Goal: Information Seeking & Learning: Check status

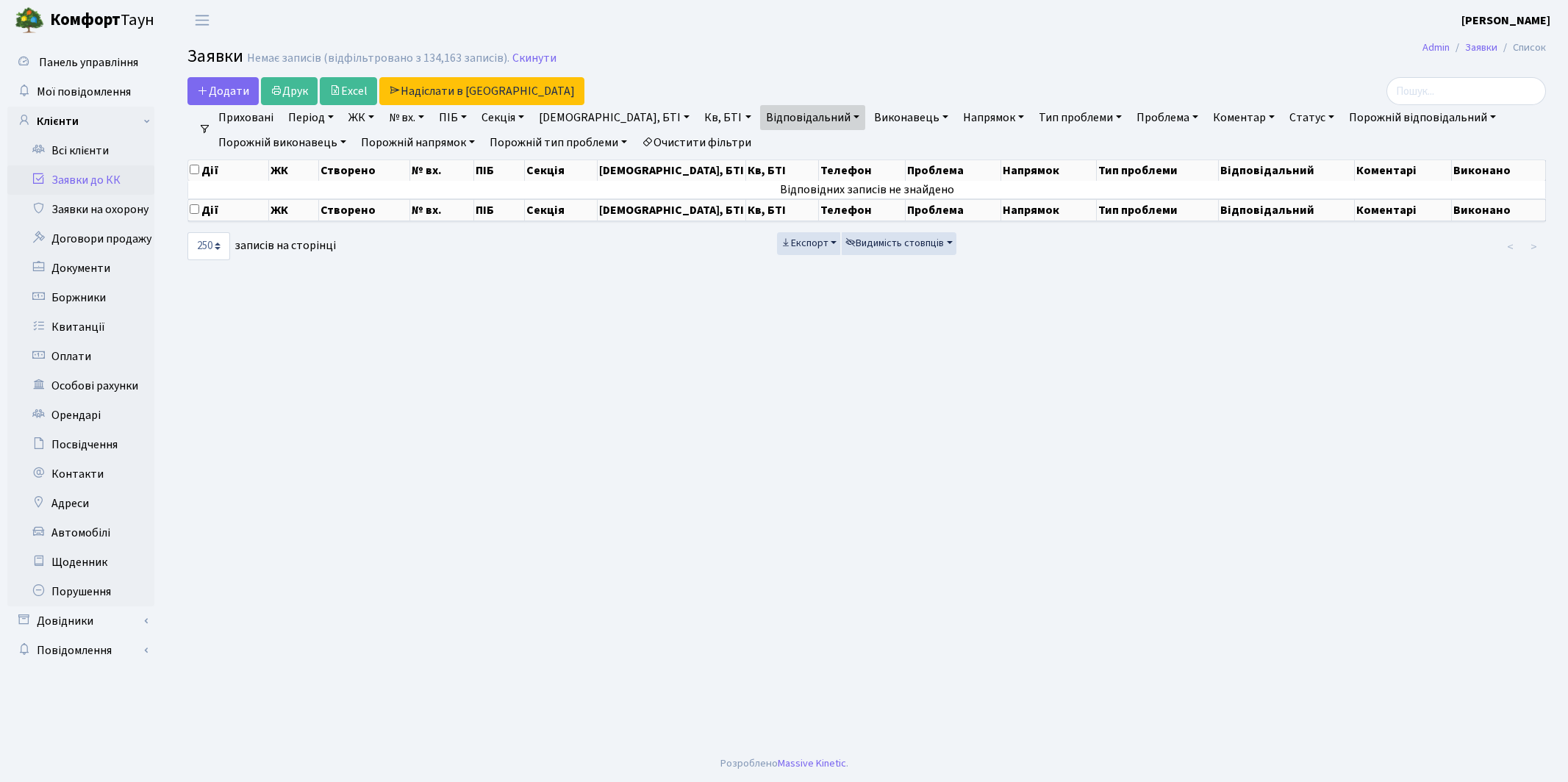
select select "250"
click at [727, 139] on link "Очистити фільтри" at bounding box center [696, 142] width 121 height 25
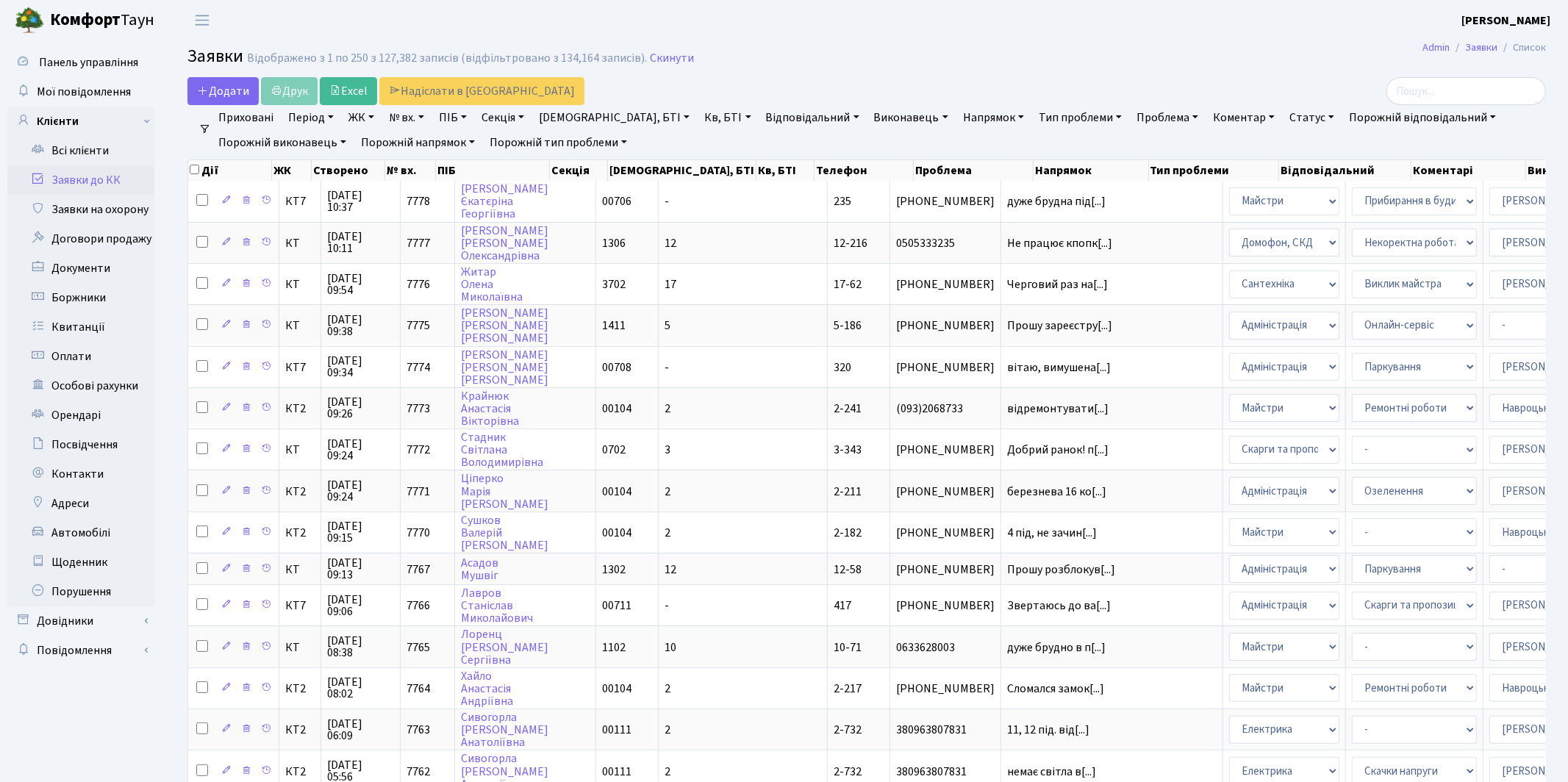
click at [305, 114] on link "Період" at bounding box center [311, 118] width 57 height 25
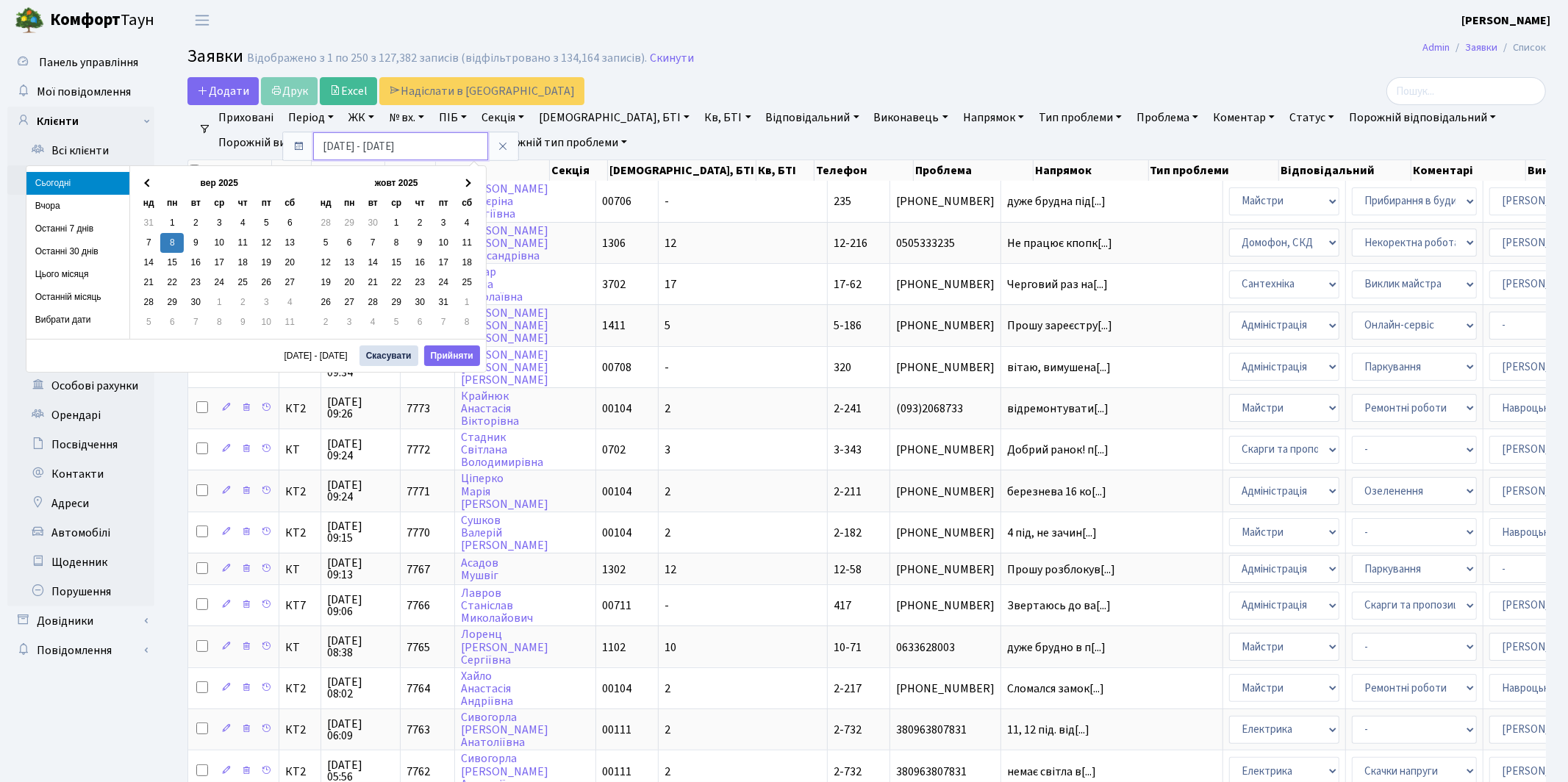
click at [345, 150] on input "[DATE] - [DATE]" at bounding box center [400, 147] width 175 height 28
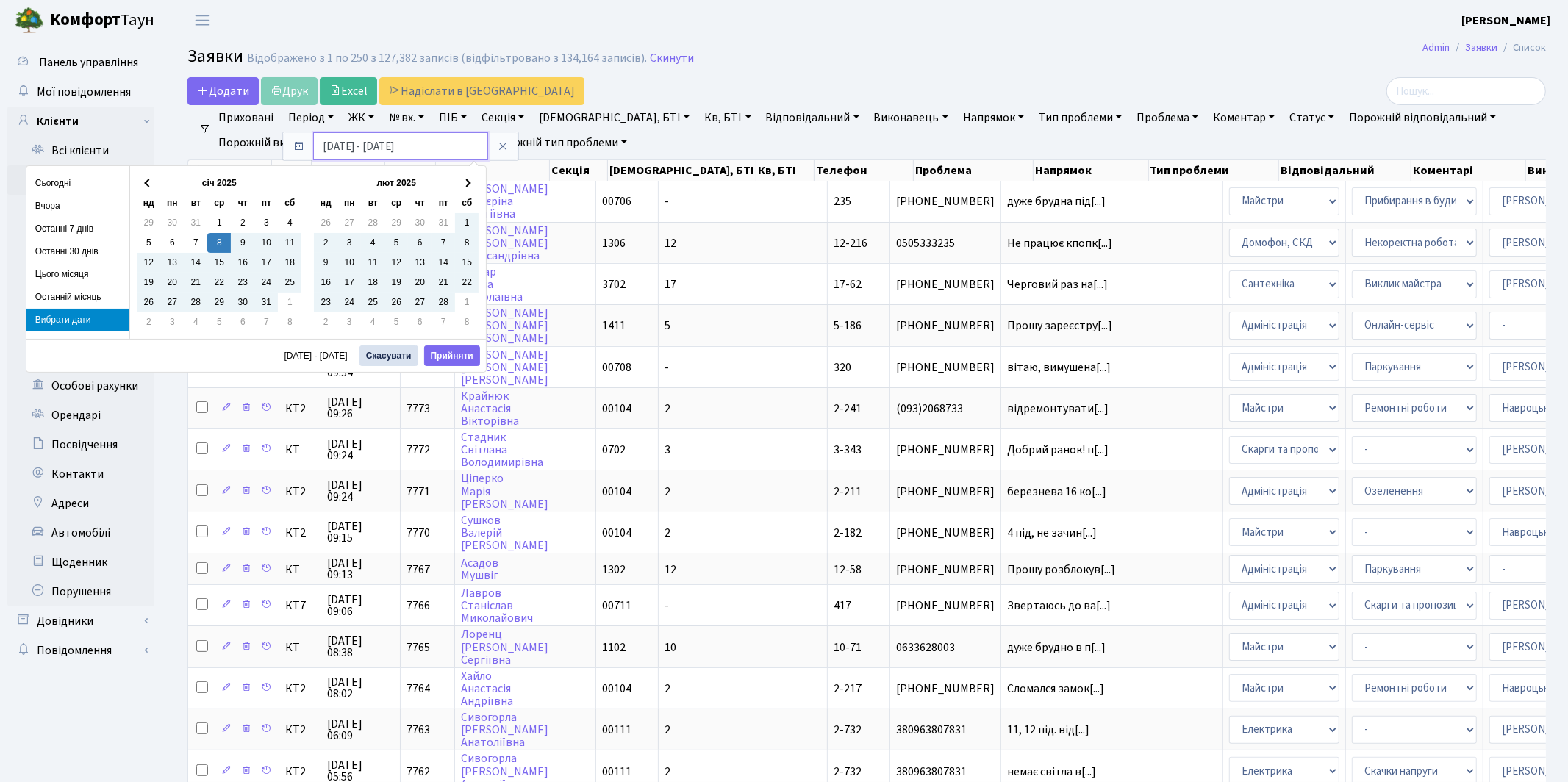
click at [331, 151] on input "[DATE] - [DATE]" at bounding box center [400, 147] width 175 height 28
type input "[DATE] - [DATE]"
click at [457, 355] on button "Прийняти" at bounding box center [452, 355] width 56 height 21
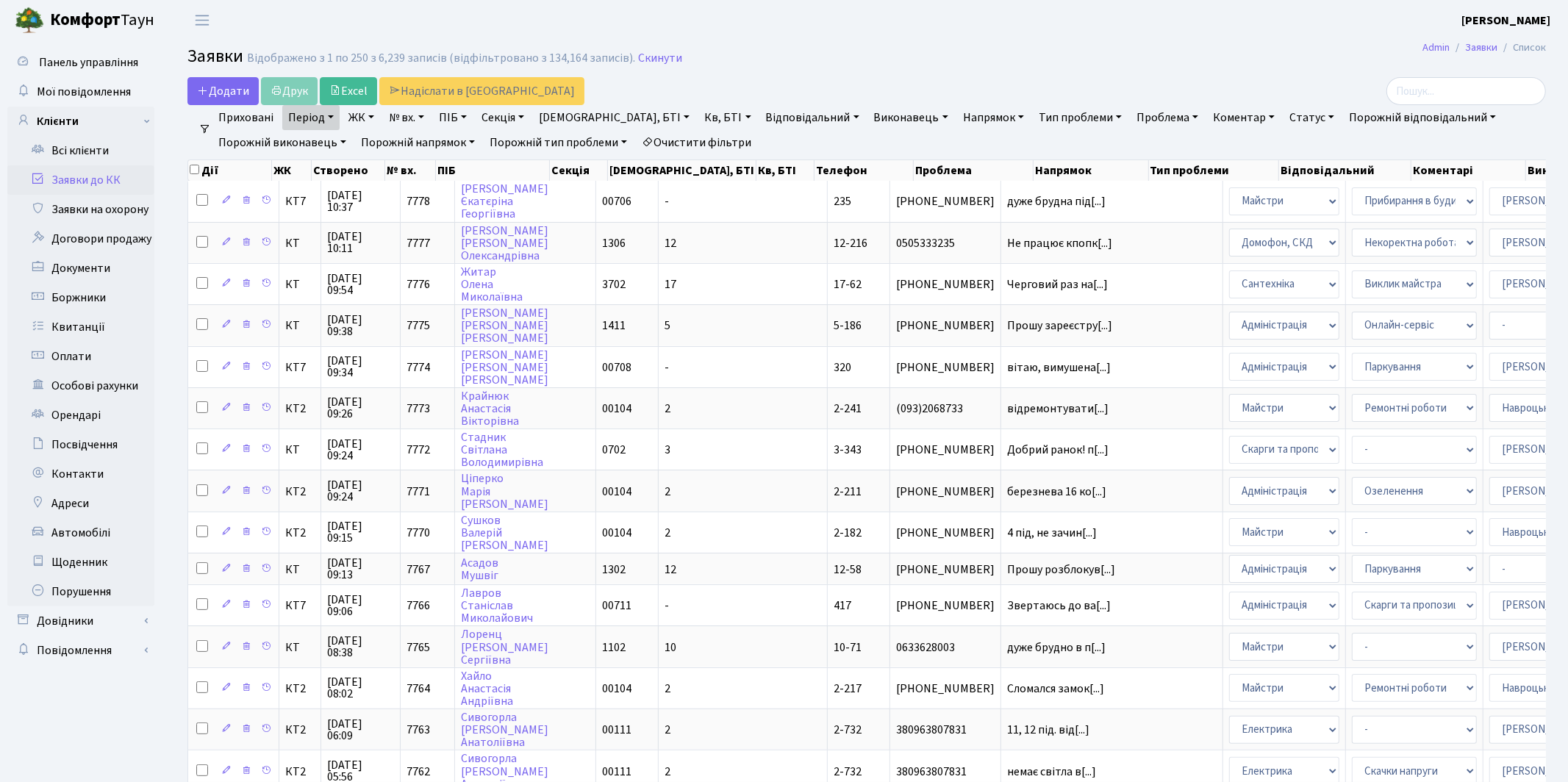
click at [957, 115] on link "Напрямок" at bounding box center [994, 118] width 73 height 25
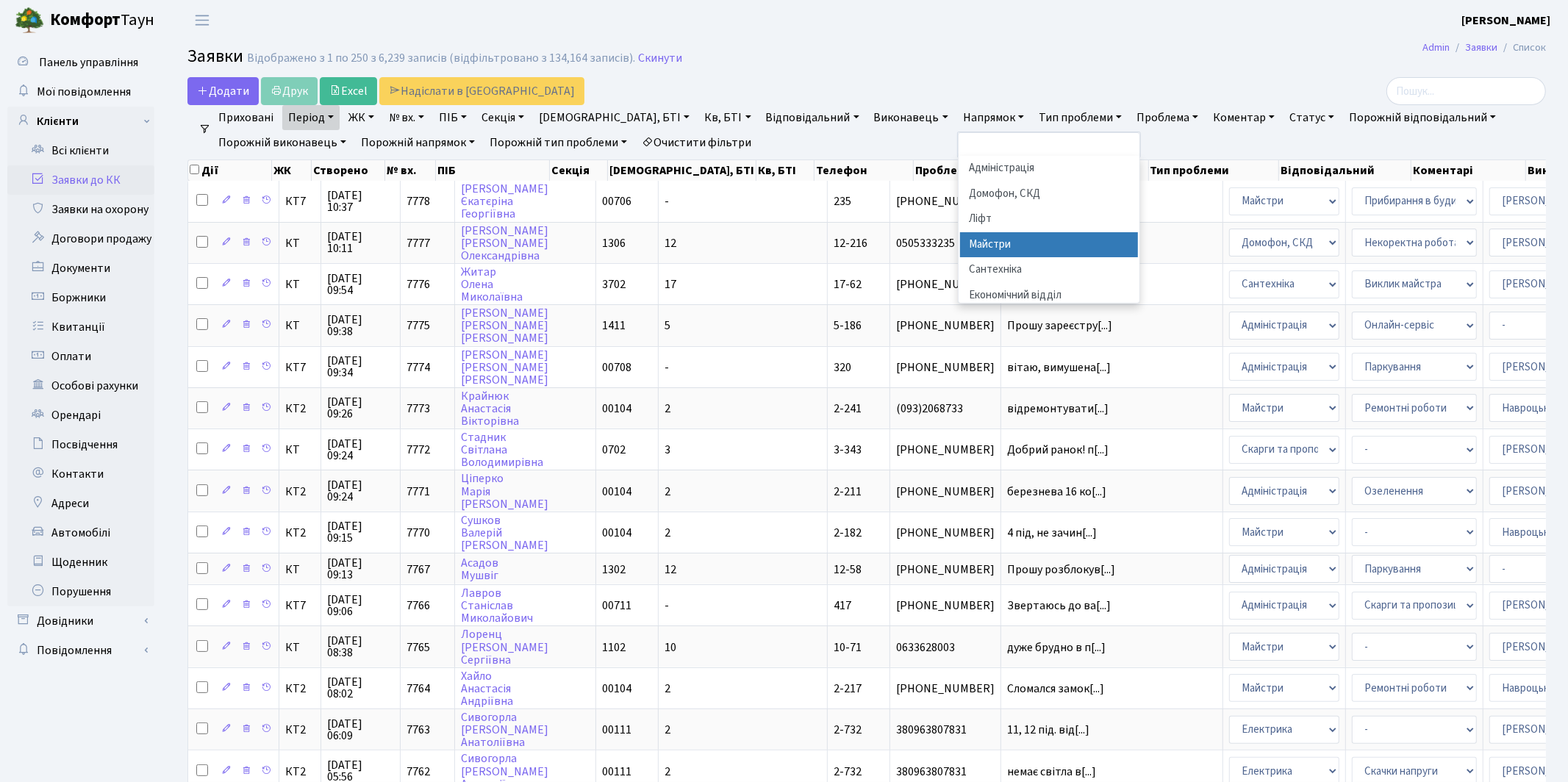
click at [960, 244] on li "Майстри" at bounding box center [1048, 244] width 178 height 26
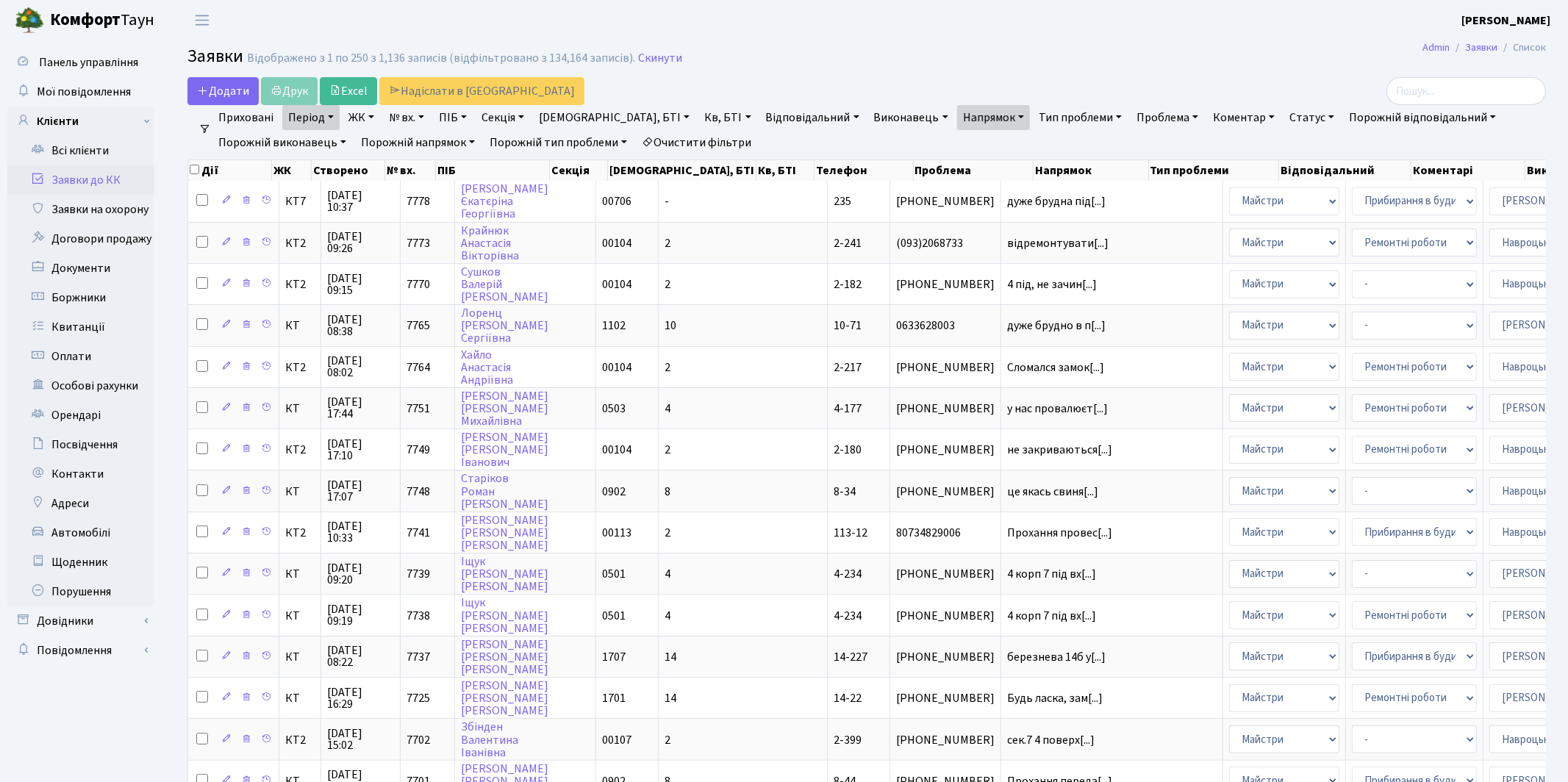
click at [1284, 114] on link "Статус" at bounding box center [1312, 118] width 56 height 25
click at [1285, 180] on link "Виконано" at bounding box center [1343, 184] width 116 height 22
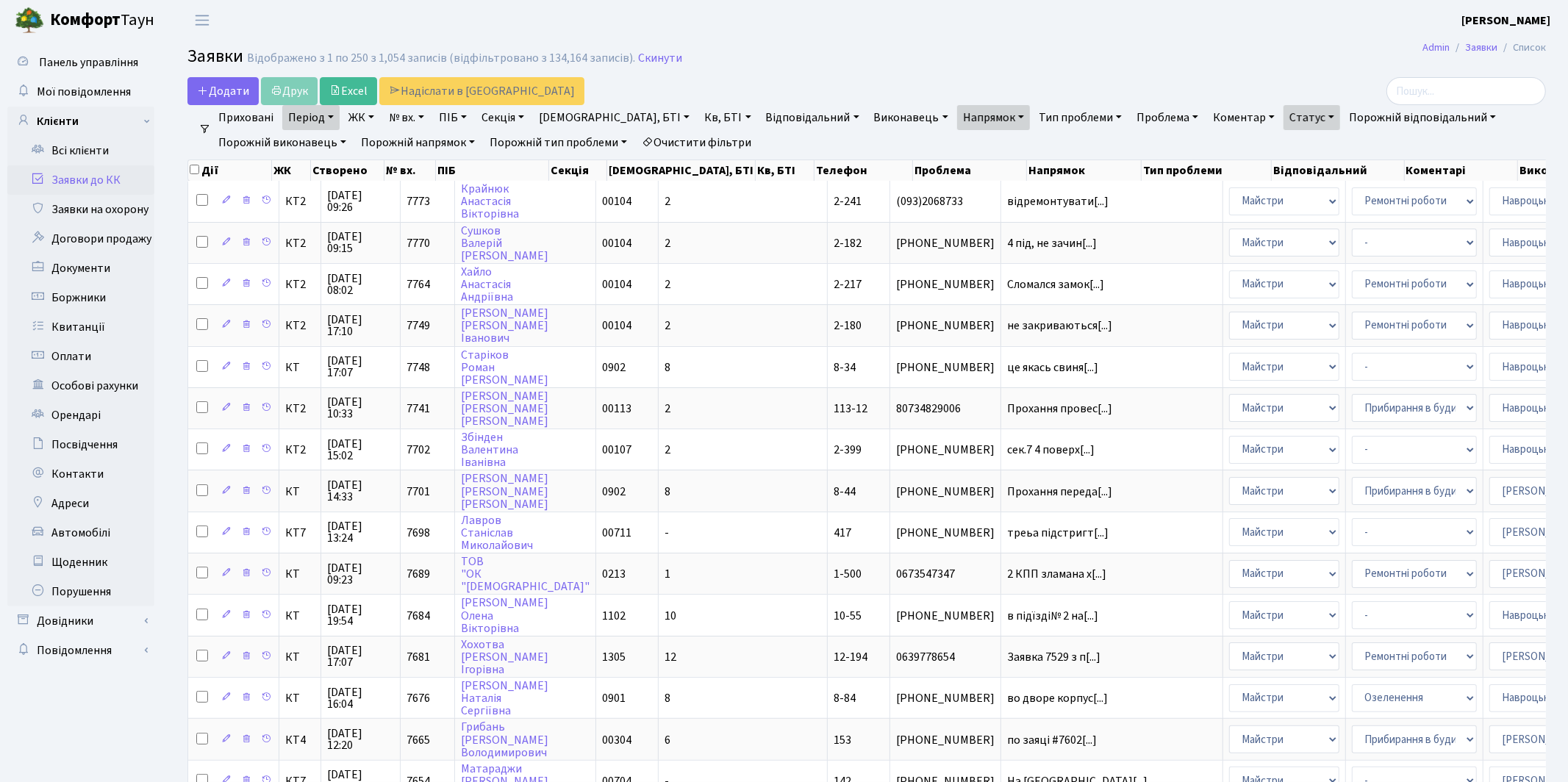
click at [1284, 119] on link "Статус" at bounding box center [1312, 118] width 56 height 25
click at [1285, 185] on link "Виконано" at bounding box center [1343, 184] width 116 height 22
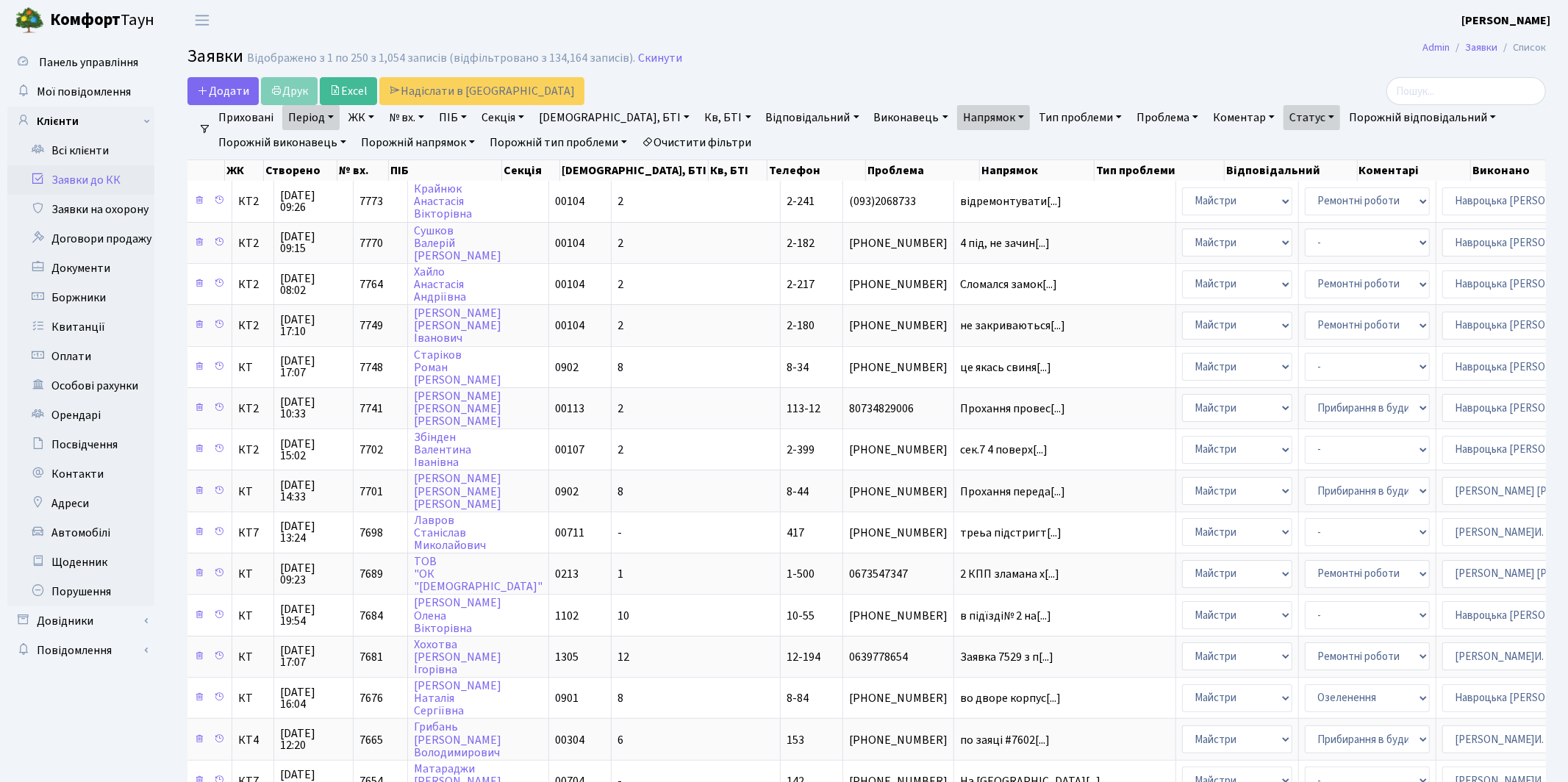
click at [1284, 113] on link "Статус" at bounding box center [1312, 118] width 56 height 25
click at [1285, 205] on link "Не виконано" at bounding box center [1343, 206] width 116 height 22
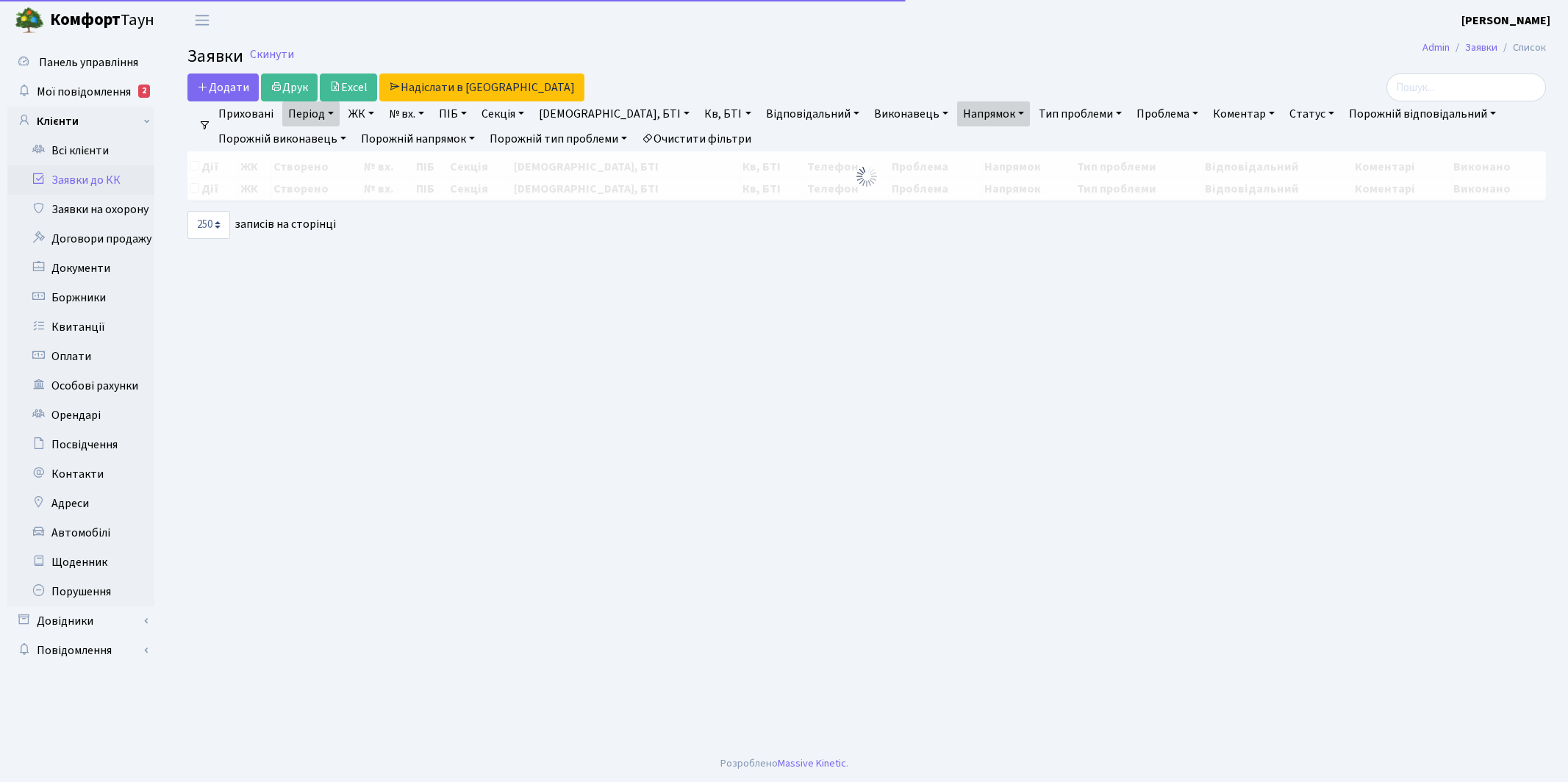
select select "250"
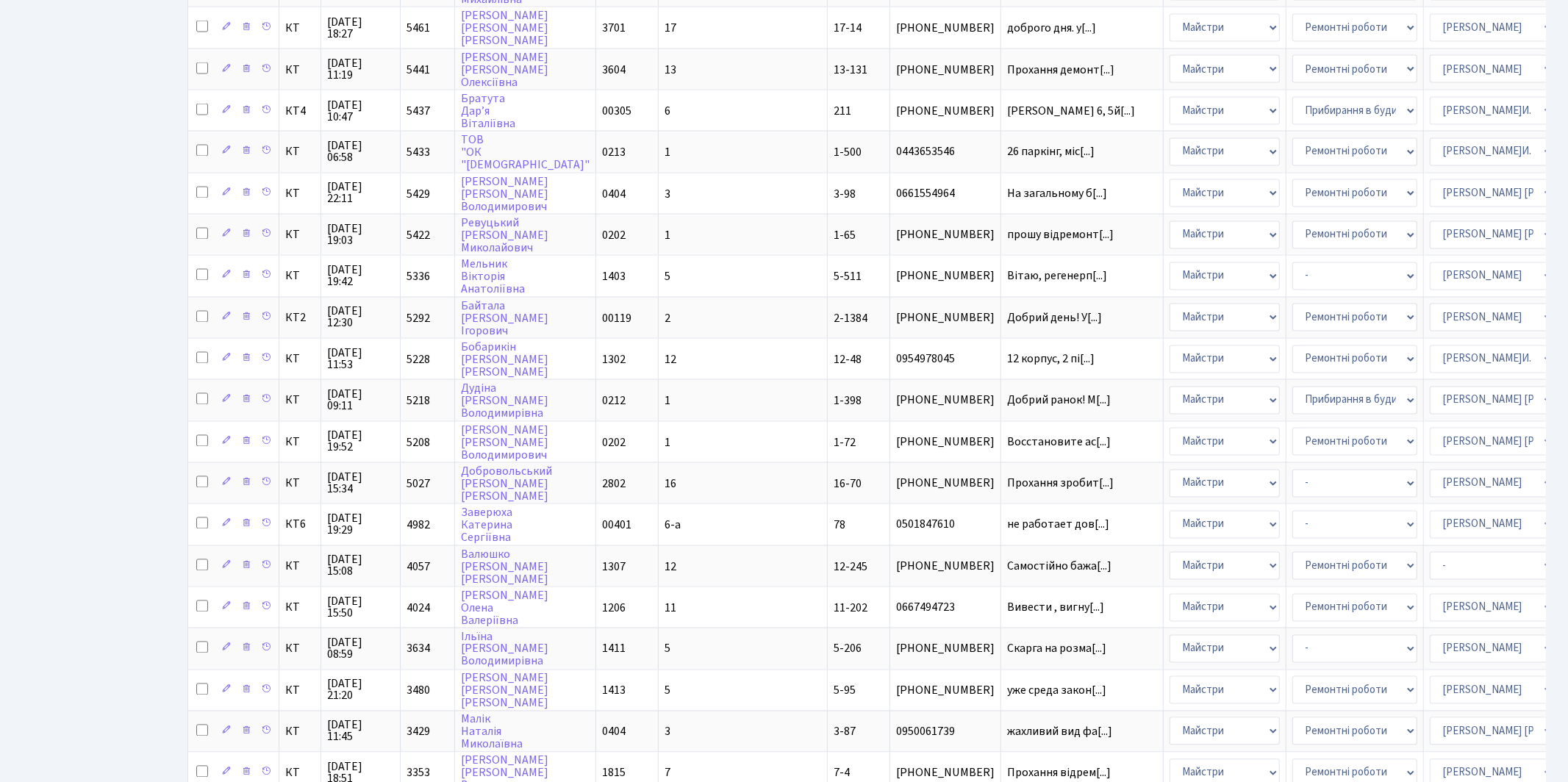
scroll to position [2639, 0]
